Goal: Go to known website: Access a specific website the user already knows

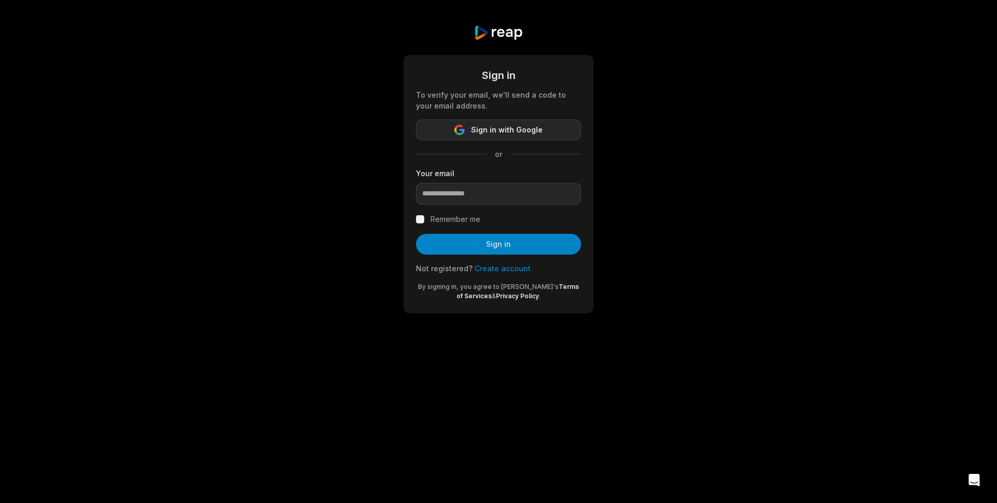
click at [480, 125] on span "Sign in with Google" at bounding box center [507, 130] width 72 height 12
